Goal: Task Accomplishment & Management: Use online tool/utility

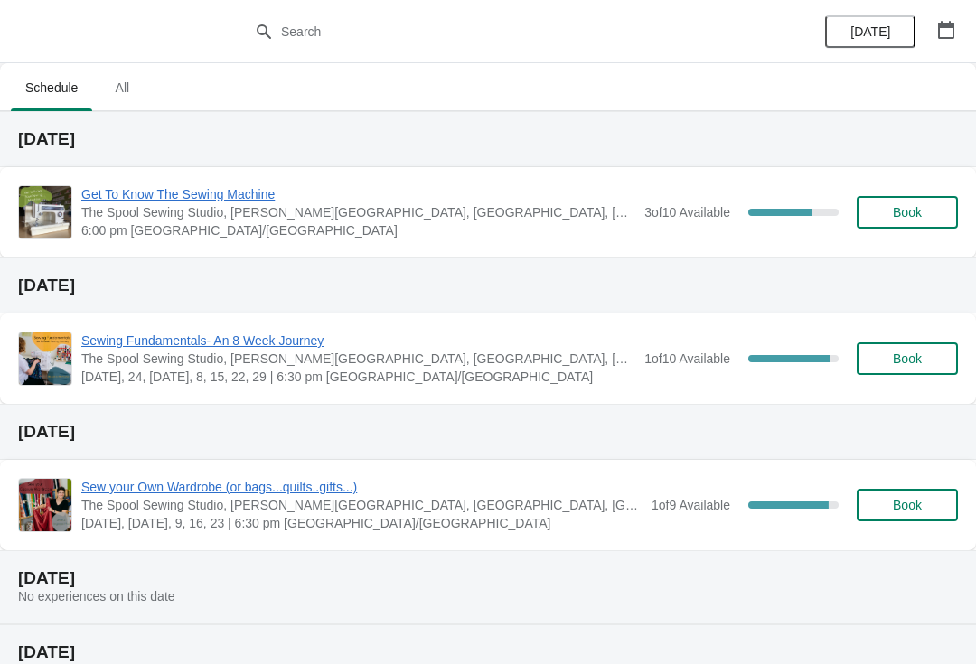
click at [112, 201] on span "Get To Know The Sewing Machine" at bounding box center [358, 194] width 554 height 18
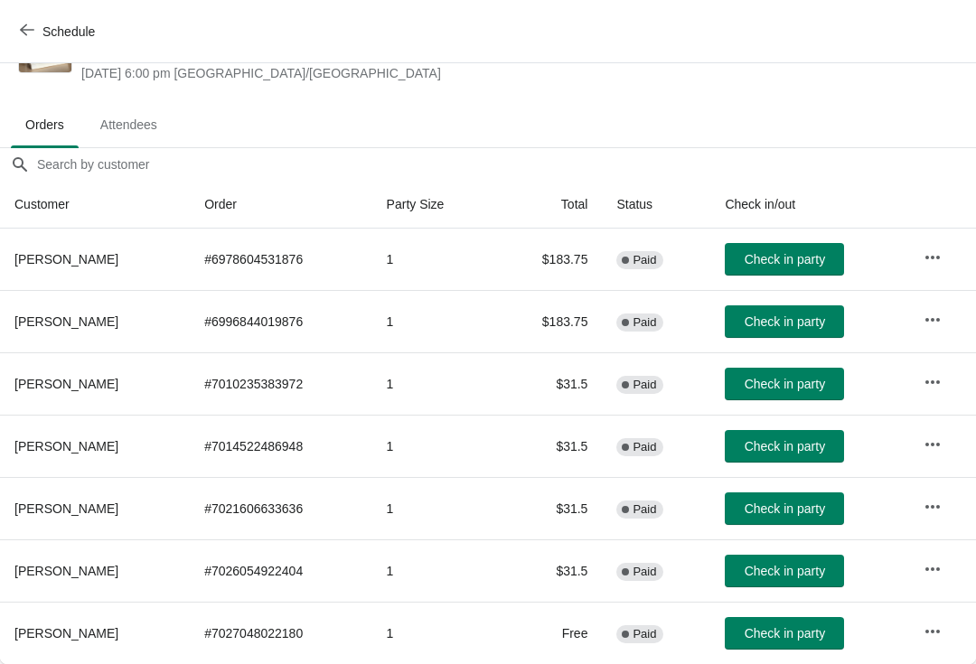
scroll to position [71, 0]
click at [141, 127] on span "Attendees" at bounding box center [129, 124] width 86 height 33
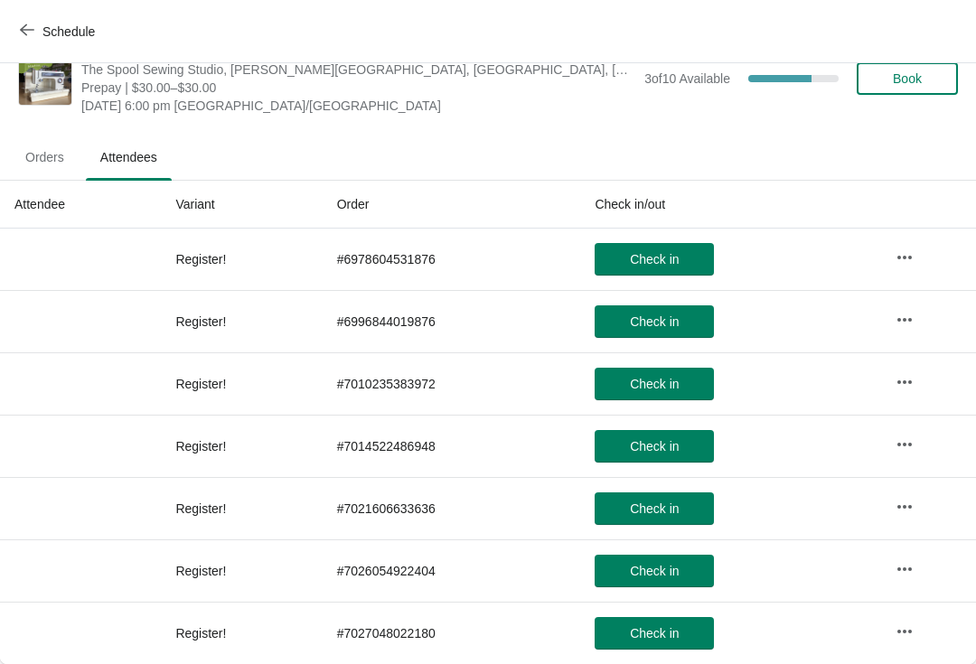
click at [46, 168] on span "Orders" at bounding box center [45, 157] width 68 height 33
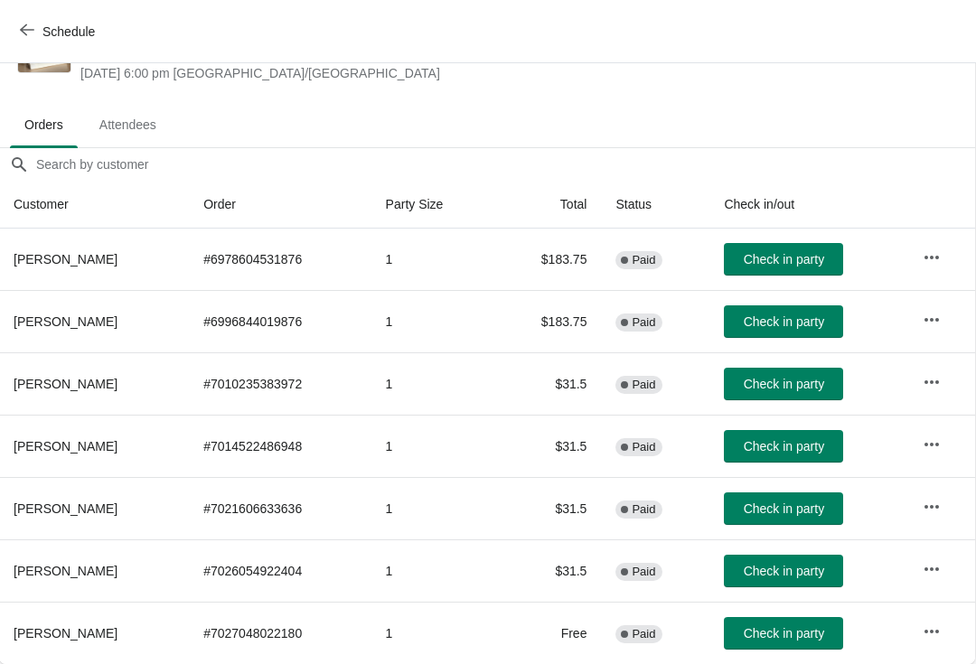
scroll to position [71, 1]
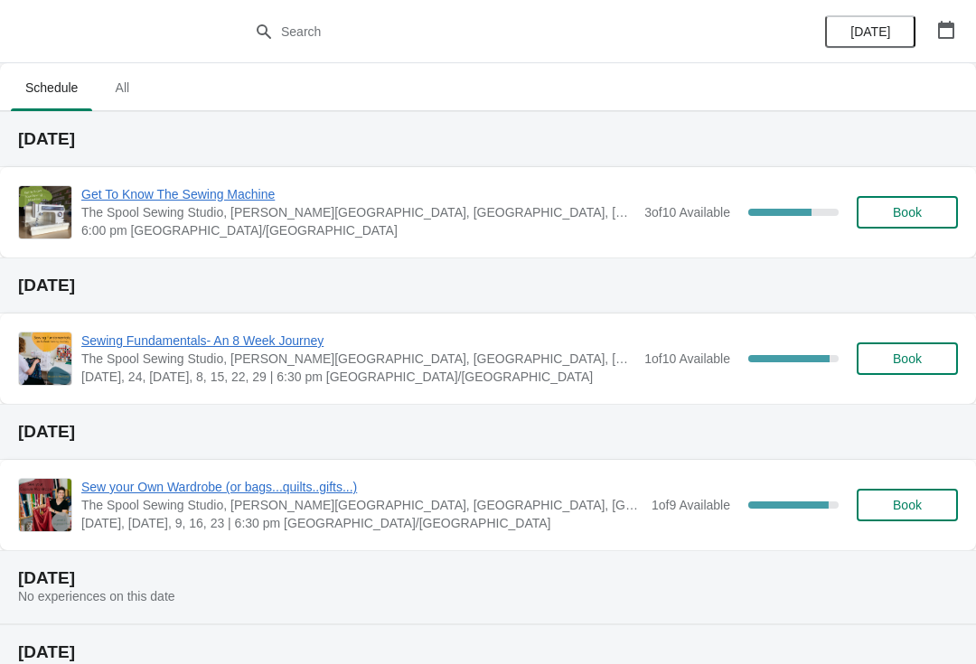
click at [131, 193] on span "Get To Know The Sewing Machine" at bounding box center [358, 194] width 554 height 18
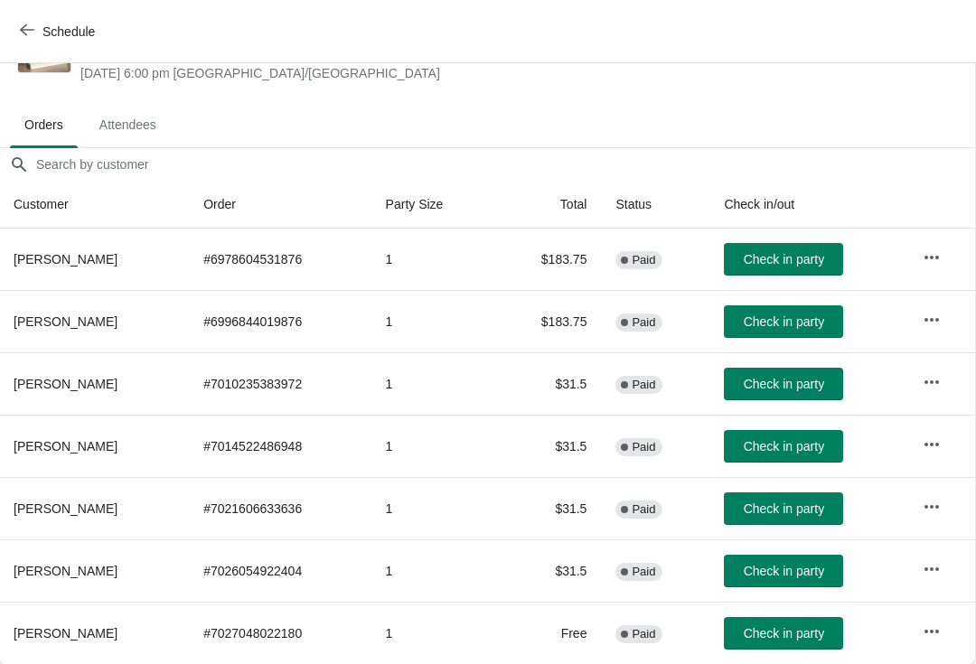
scroll to position [71, 1]
click at [756, 447] on span "Check in party" at bounding box center [784, 446] width 80 height 14
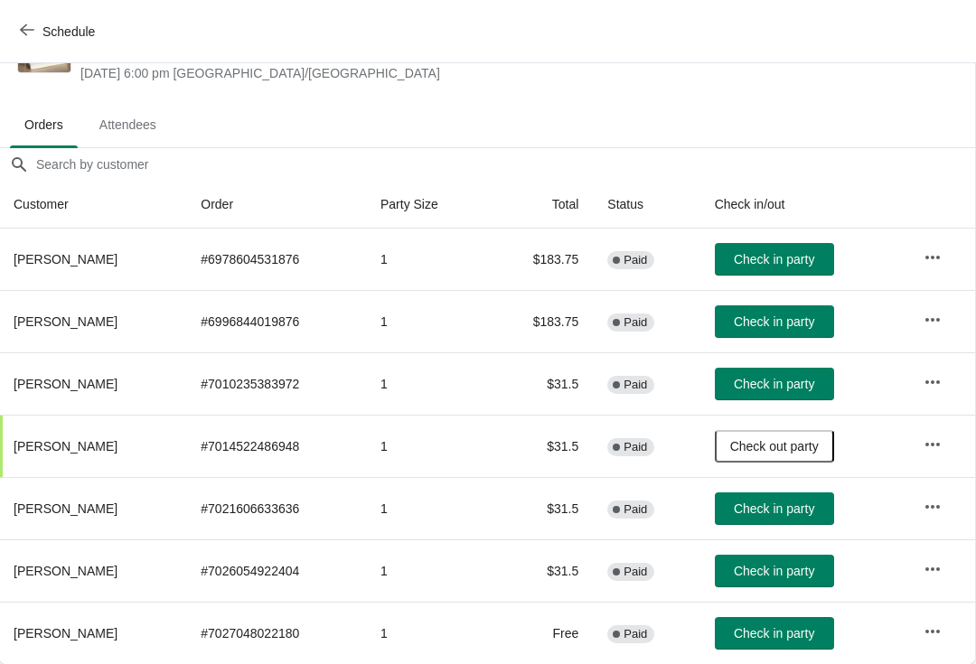
click at [761, 568] on span "Check in party" at bounding box center [774, 571] width 80 height 14
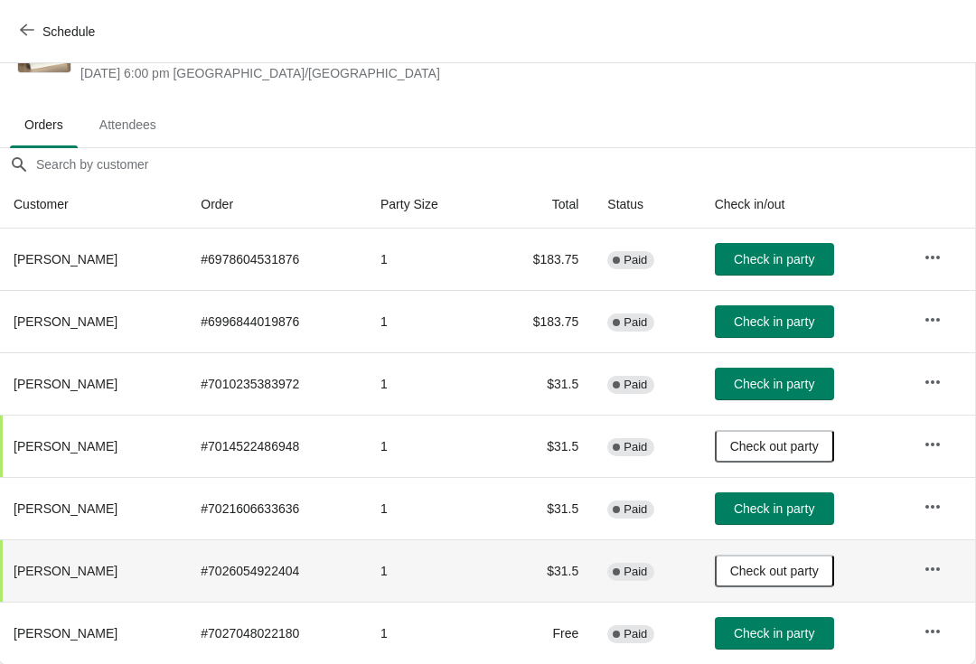
click at [784, 383] on span "Check in party" at bounding box center [774, 384] width 80 height 14
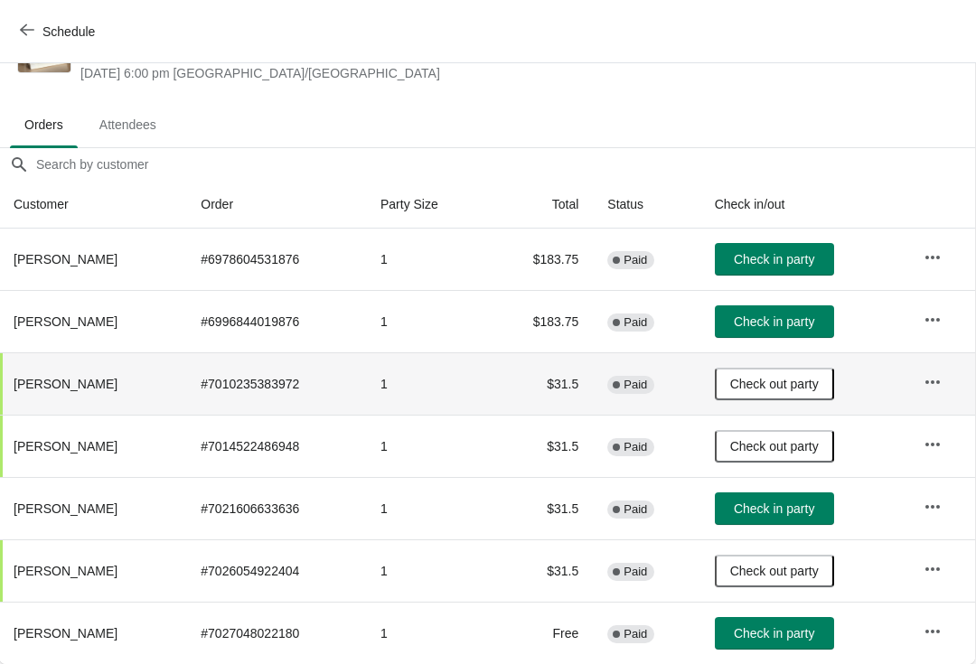
click at [762, 634] on span "Check in party" at bounding box center [774, 633] width 80 height 14
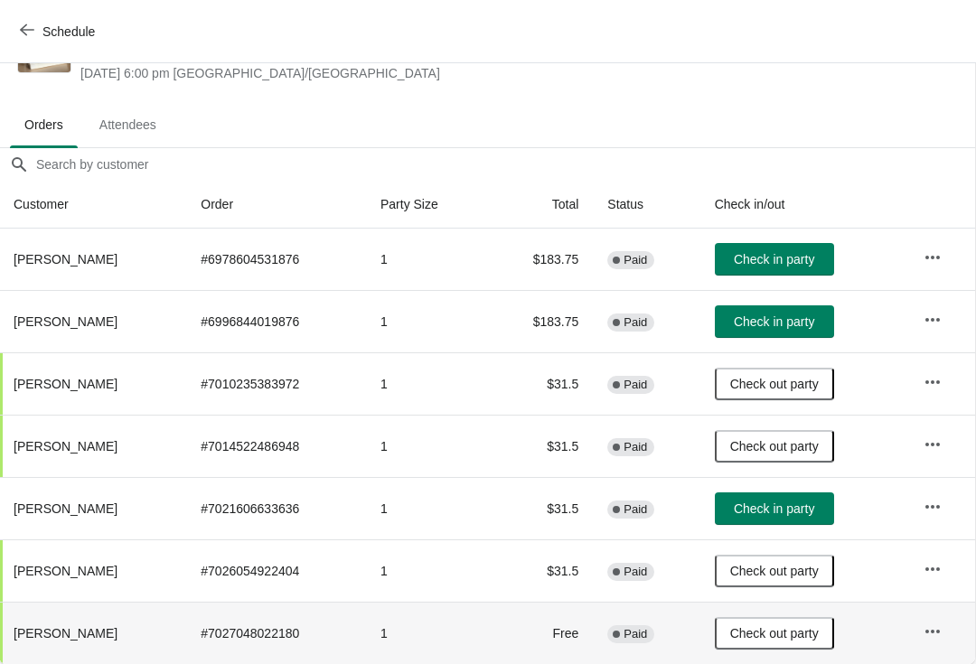
click at [770, 259] on span "Check in party" at bounding box center [774, 259] width 80 height 14
